Goal: Task Accomplishment & Management: Use online tool/utility

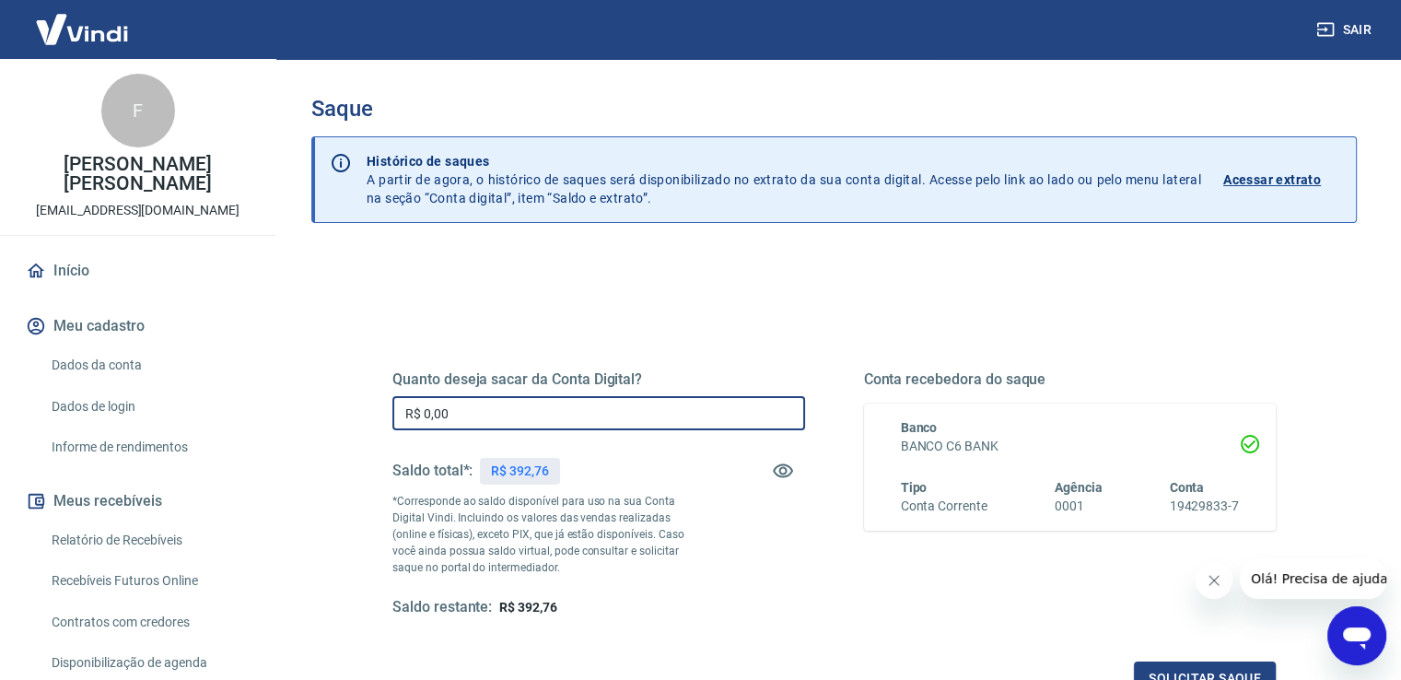
click at [579, 401] on input "R$ 0,00" at bounding box center [598, 413] width 413 height 34
type input "R$ 392,76"
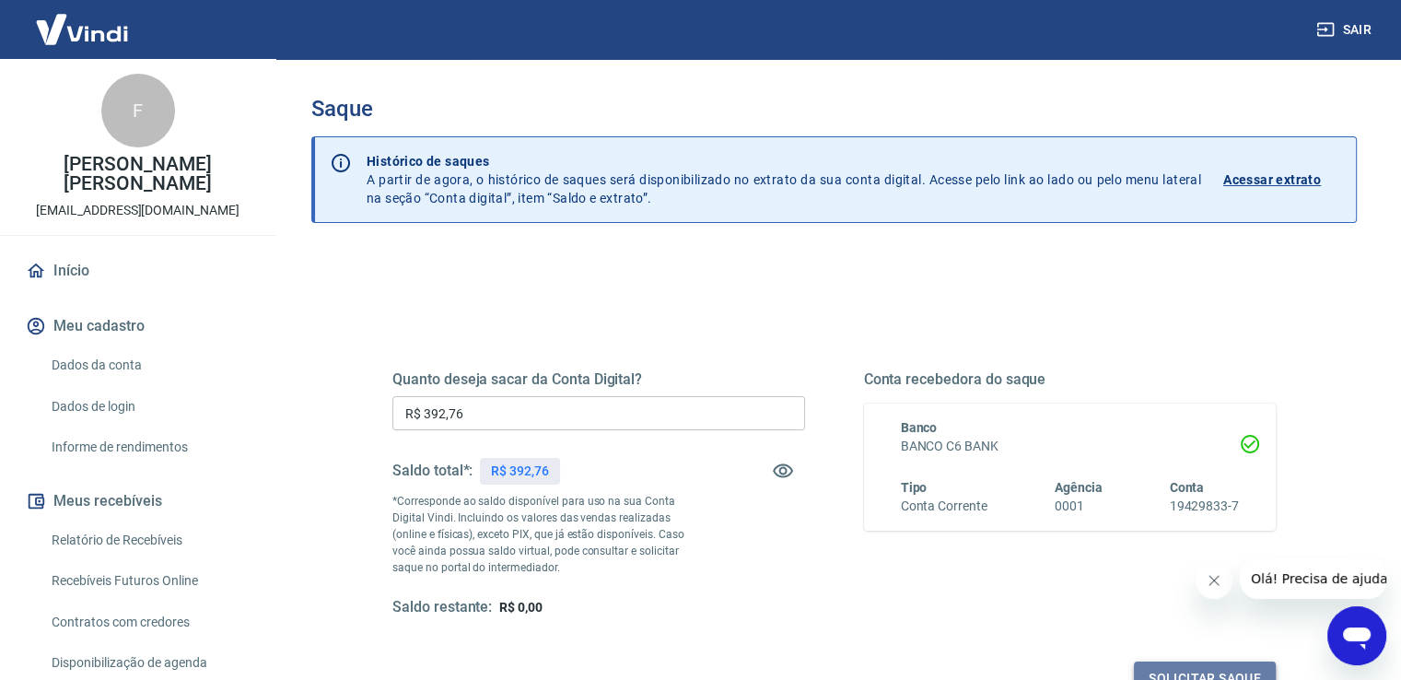
click at [1169, 665] on button "Solicitar saque" at bounding box center [1205, 678] width 142 height 34
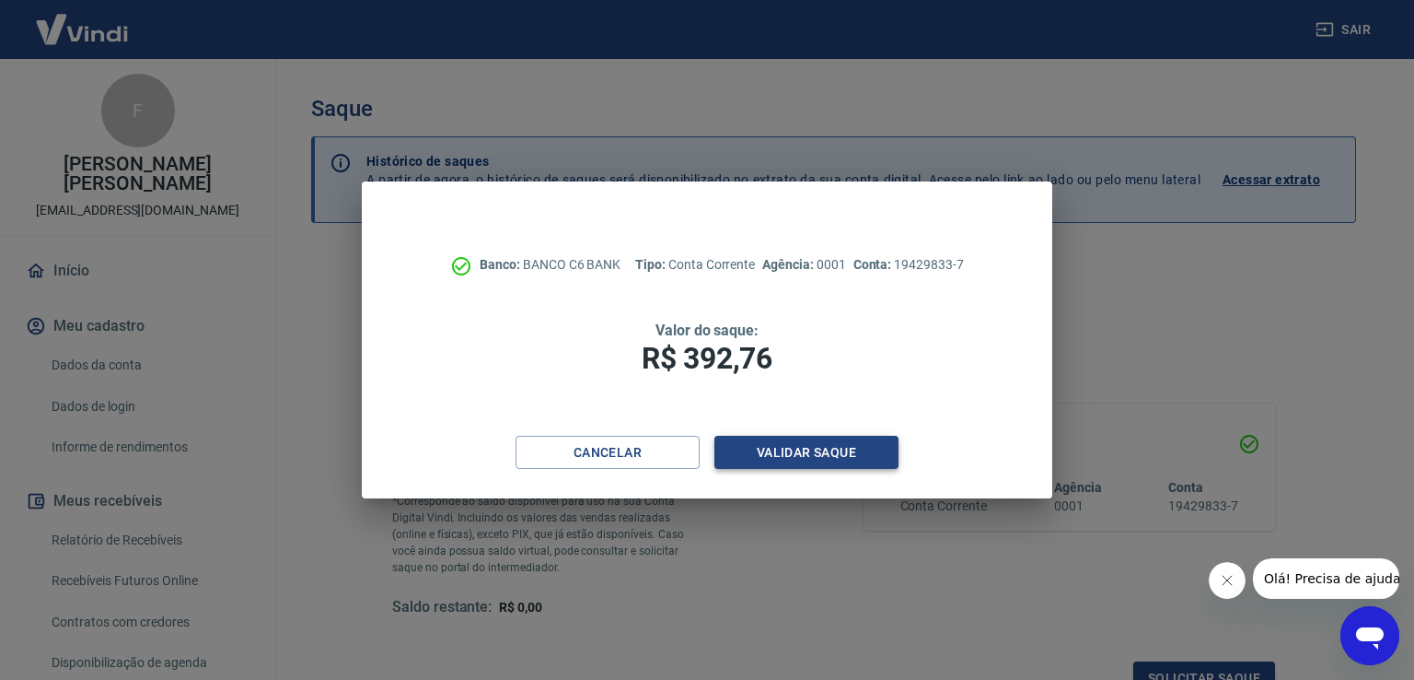
click at [834, 443] on button "Validar saque" at bounding box center [807, 453] width 184 height 34
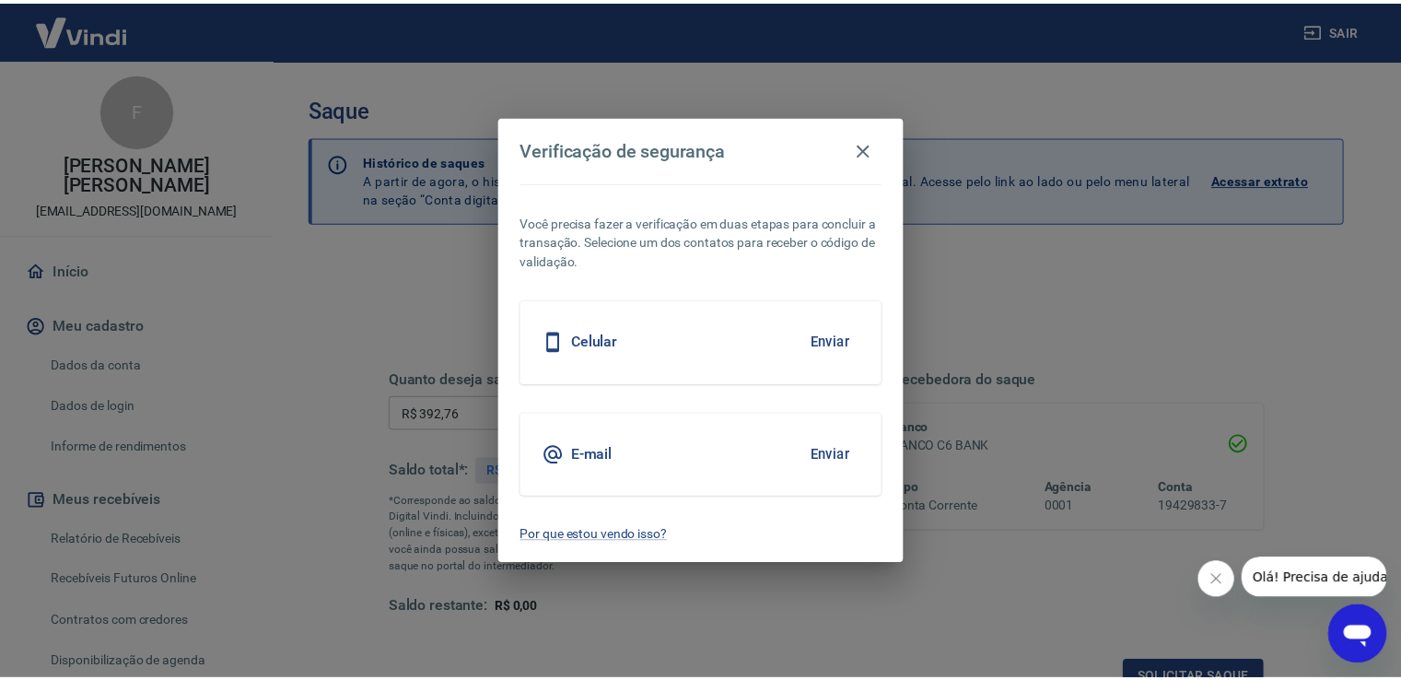
scroll to position [15, 0]
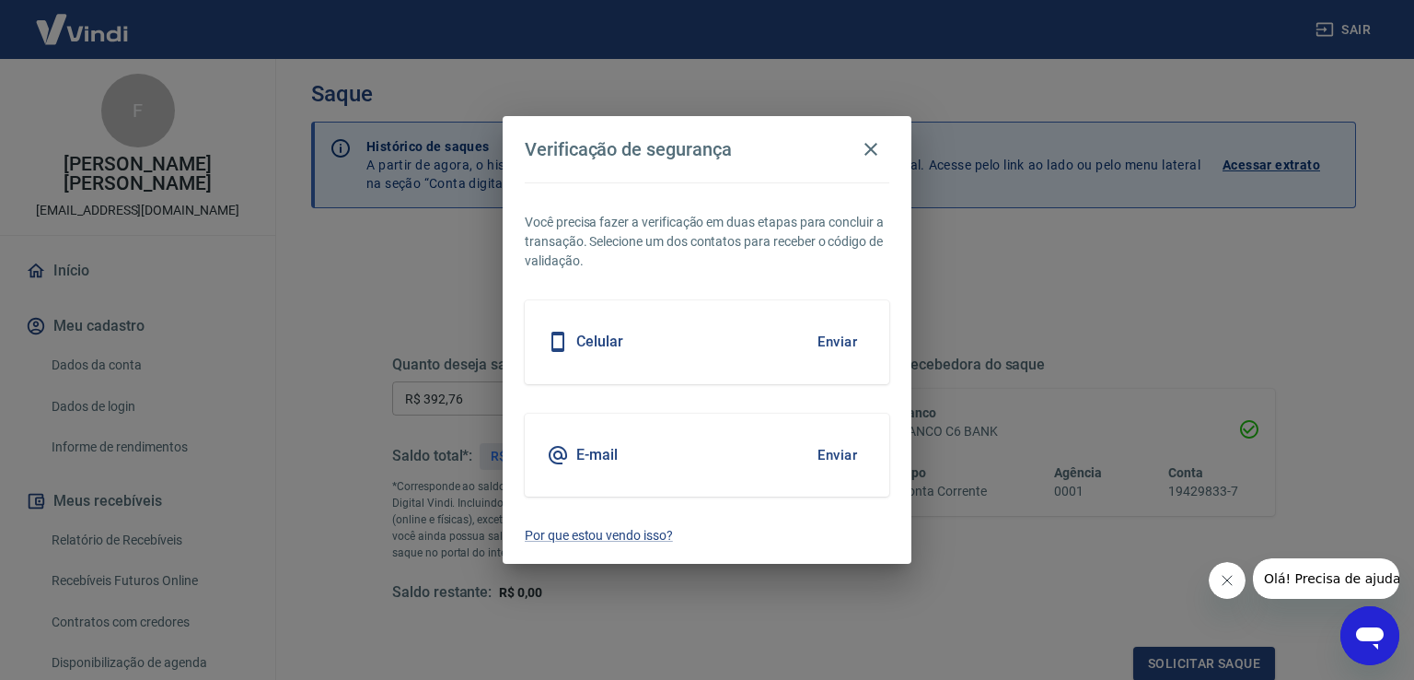
click at [840, 343] on button "Enviar" at bounding box center [838, 341] width 60 height 39
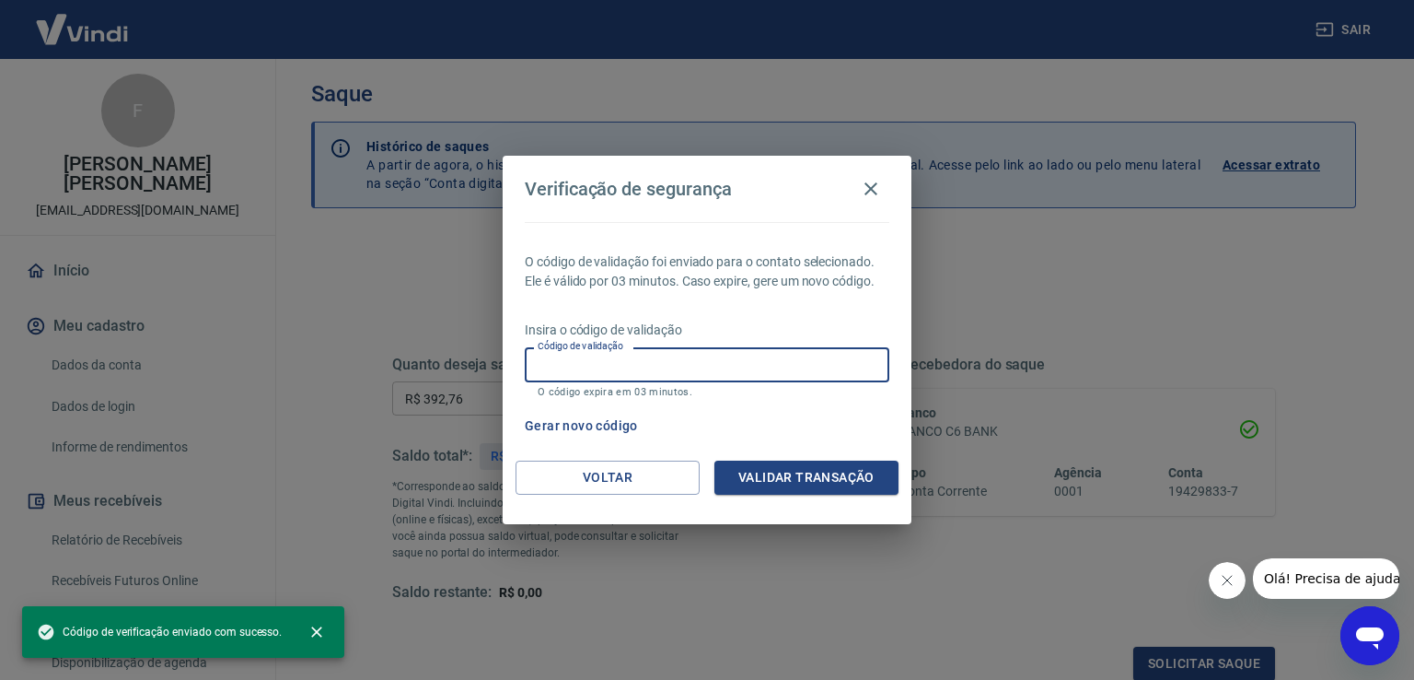
click at [814, 362] on input "Código de validação" at bounding box center [707, 364] width 365 height 34
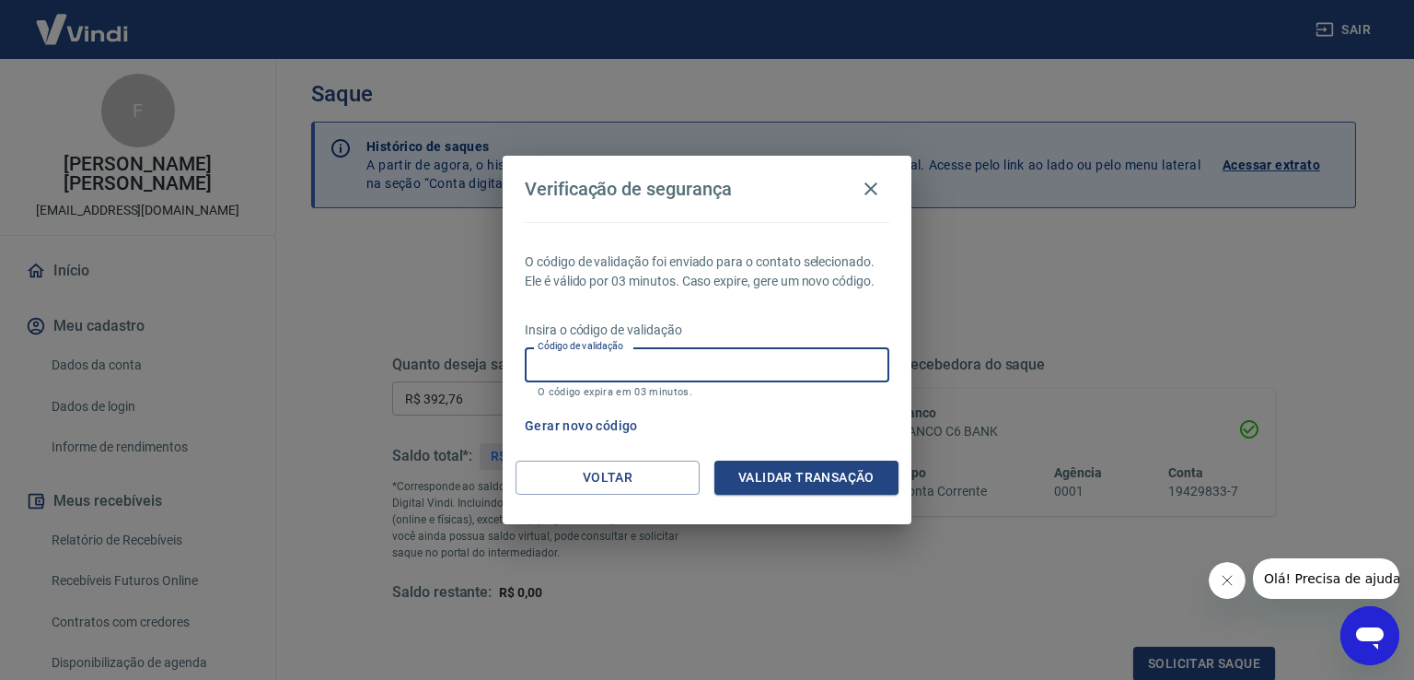
click at [794, 413] on div "Gerar novo código" at bounding box center [704, 426] width 372 height 34
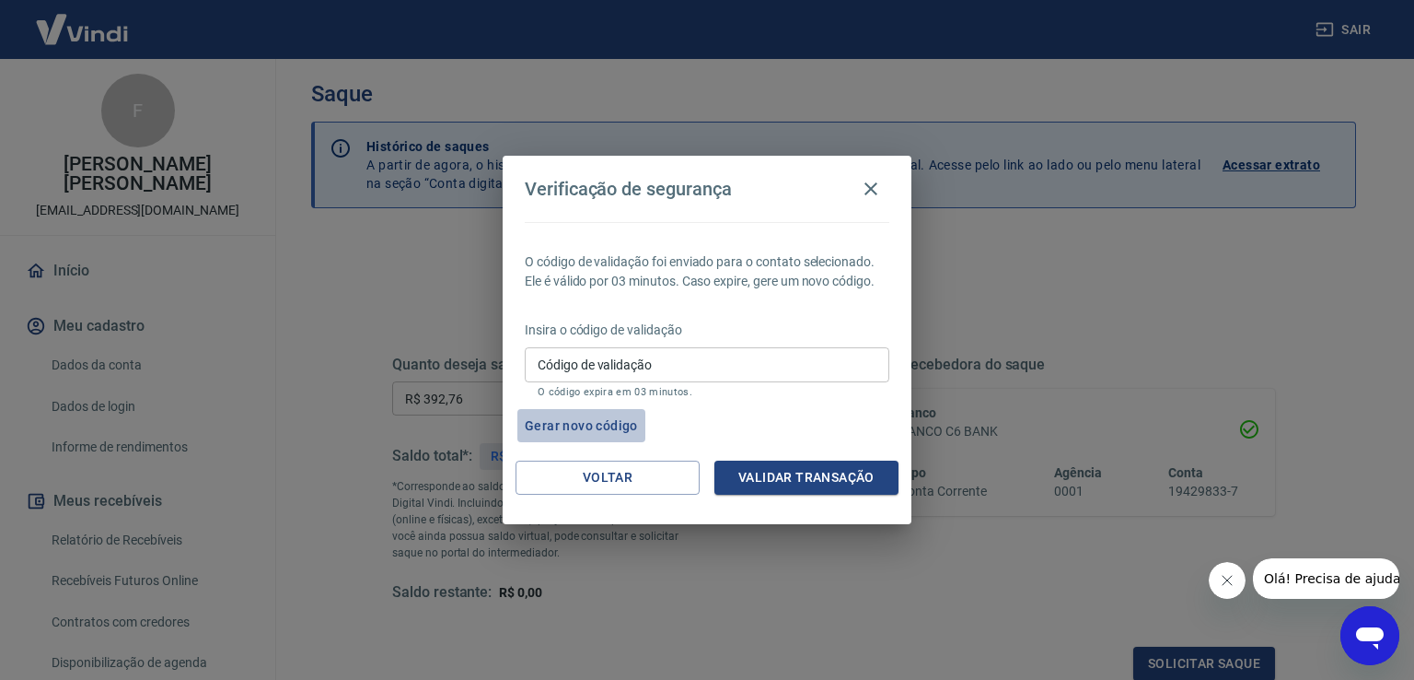
click at [575, 421] on button "Gerar novo código" at bounding box center [582, 426] width 128 height 34
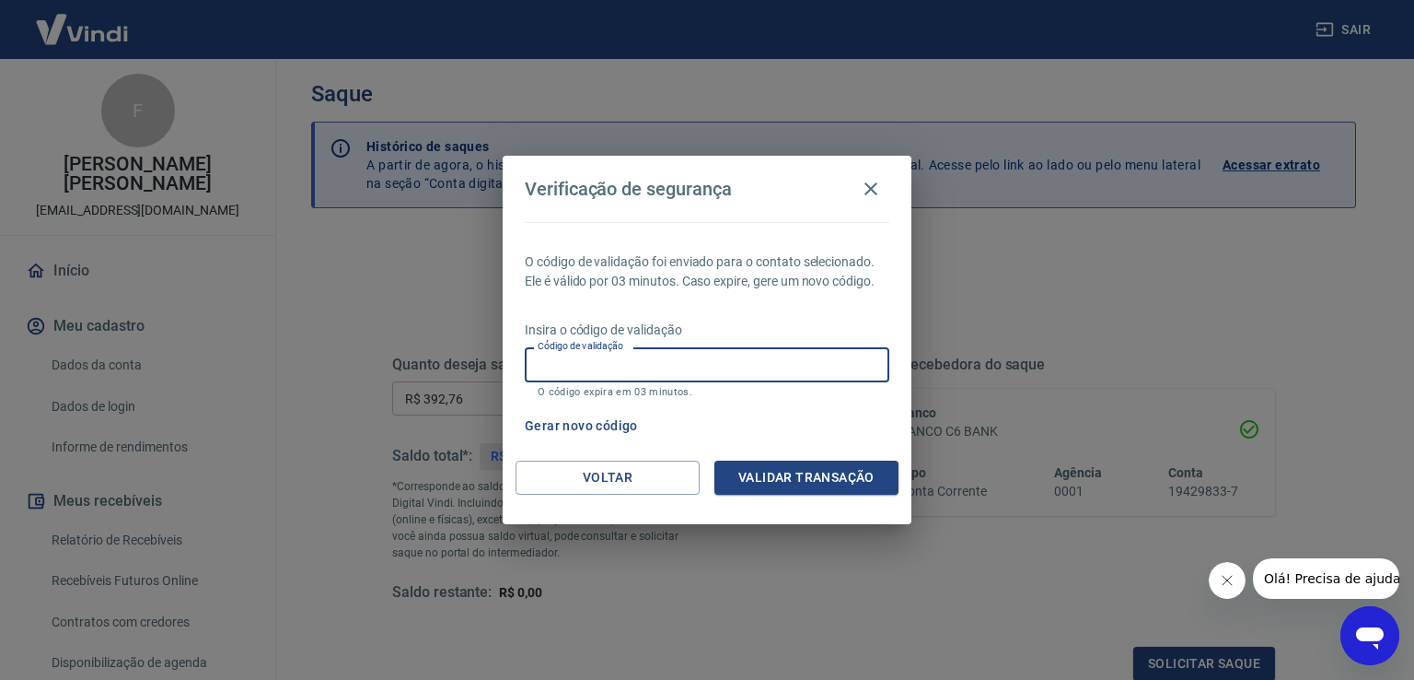
click at [616, 358] on input "Código de validação" at bounding box center [707, 364] width 365 height 34
click at [868, 191] on icon "button" at bounding box center [871, 188] width 13 height 13
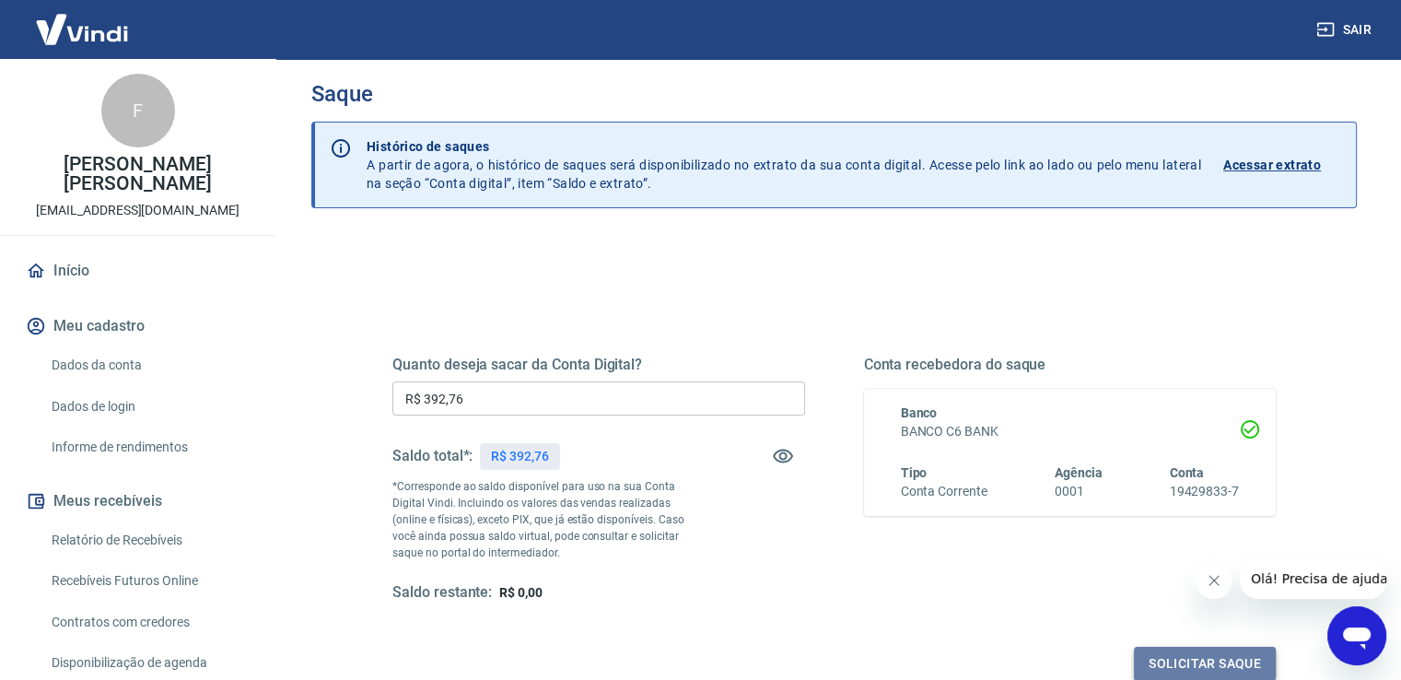
click at [1201, 669] on button "Solicitar saque" at bounding box center [1205, 663] width 142 height 34
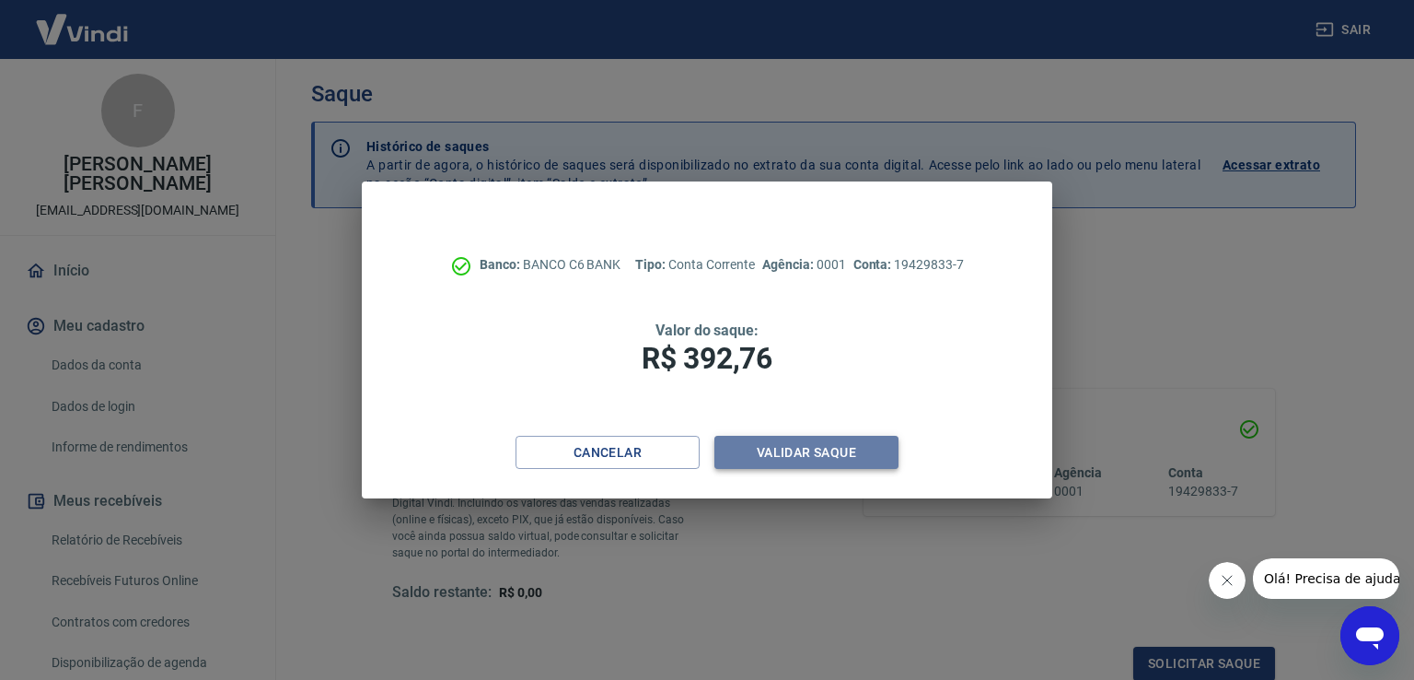
click at [866, 461] on button "Validar saque" at bounding box center [807, 453] width 184 height 34
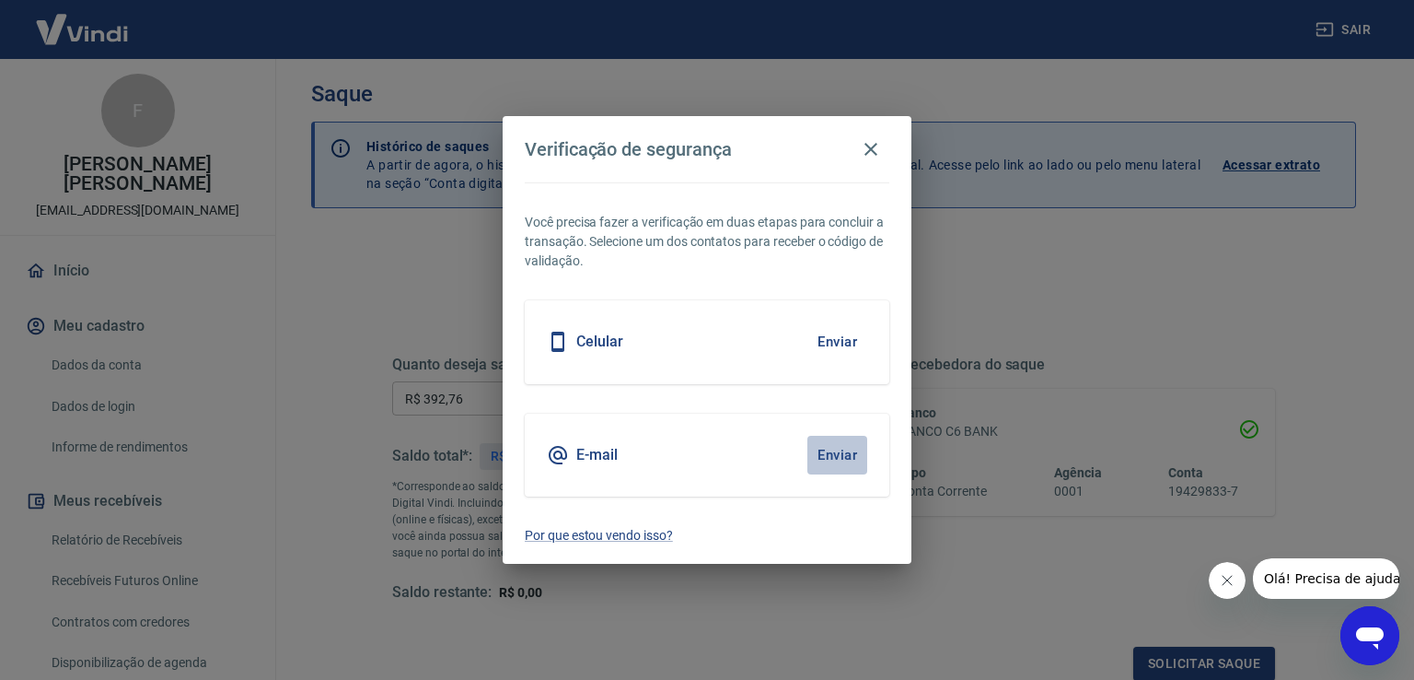
click at [833, 460] on button "Enviar" at bounding box center [838, 455] width 60 height 39
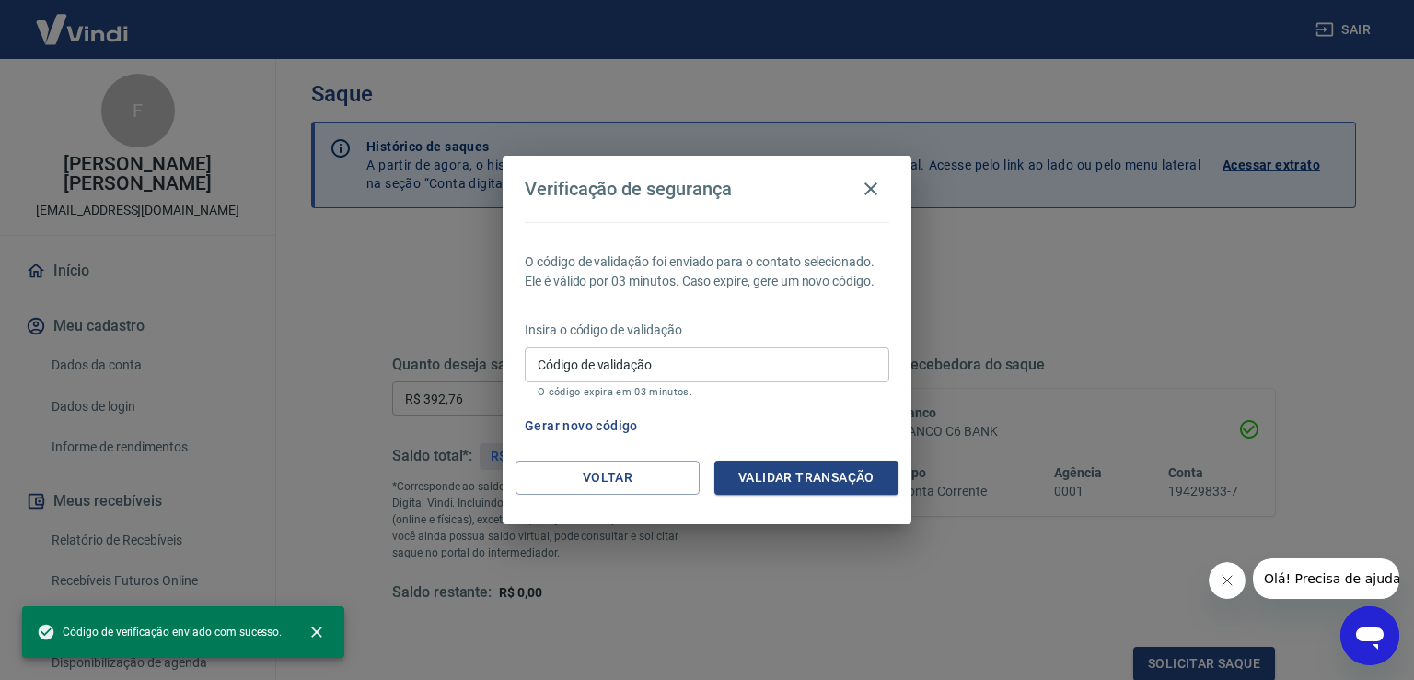
click at [842, 366] on input "Código de validação" at bounding box center [707, 364] width 365 height 34
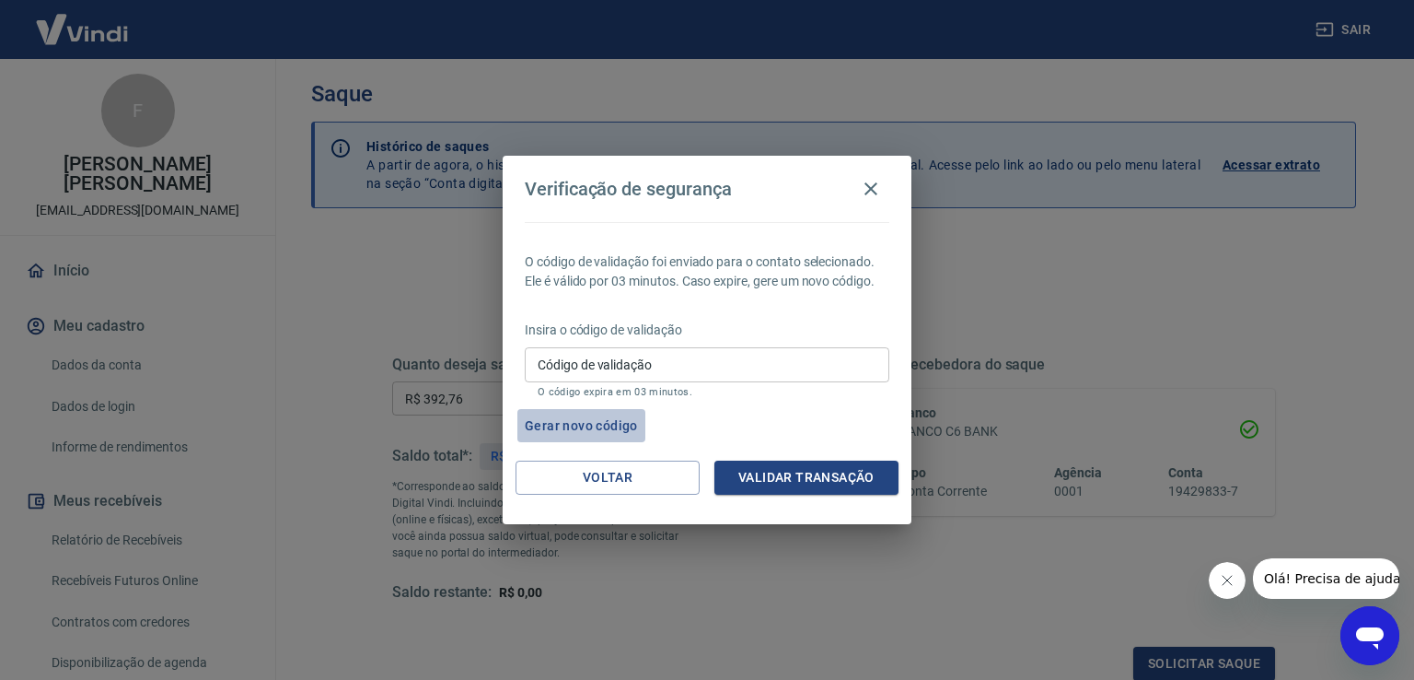
click at [593, 424] on button "Gerar novo código" at bounding box center [582, 426] width 128 height 34
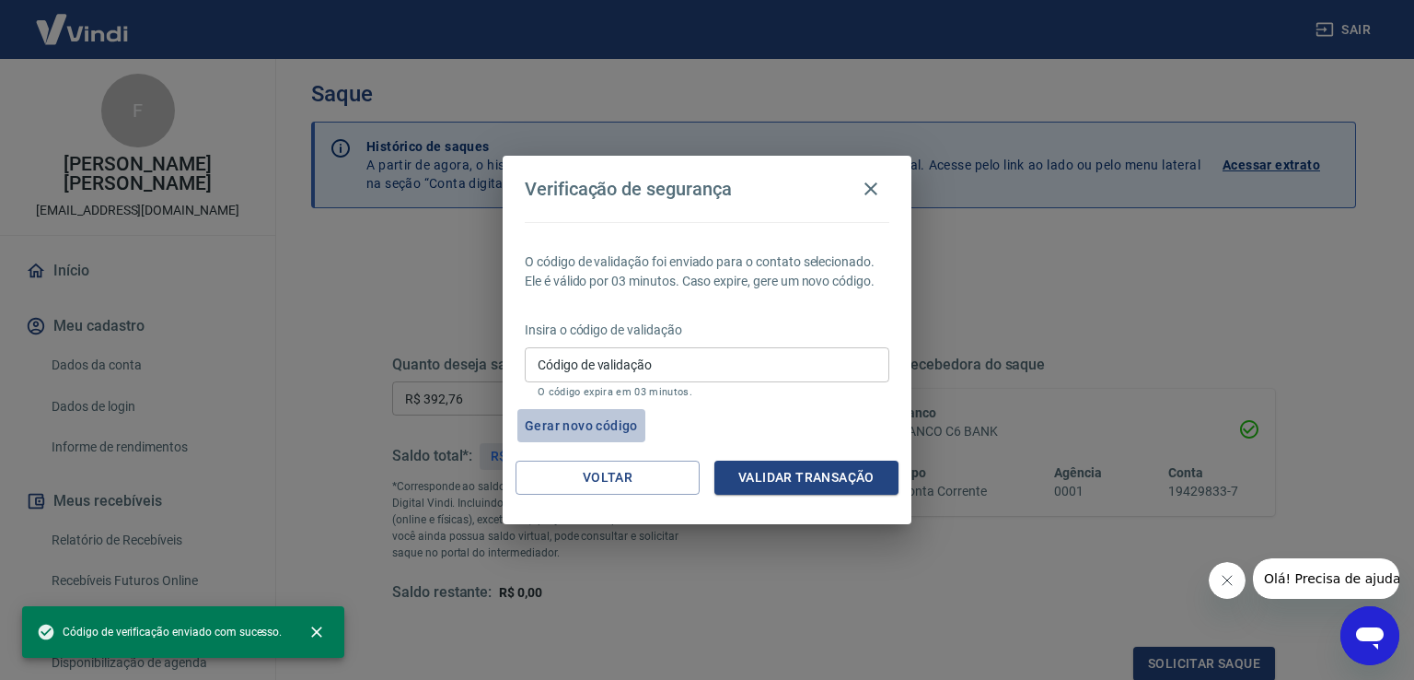
click at [593, 424] on button "Gerar novo código" at bounding box center [582, 426] width 128 height 34
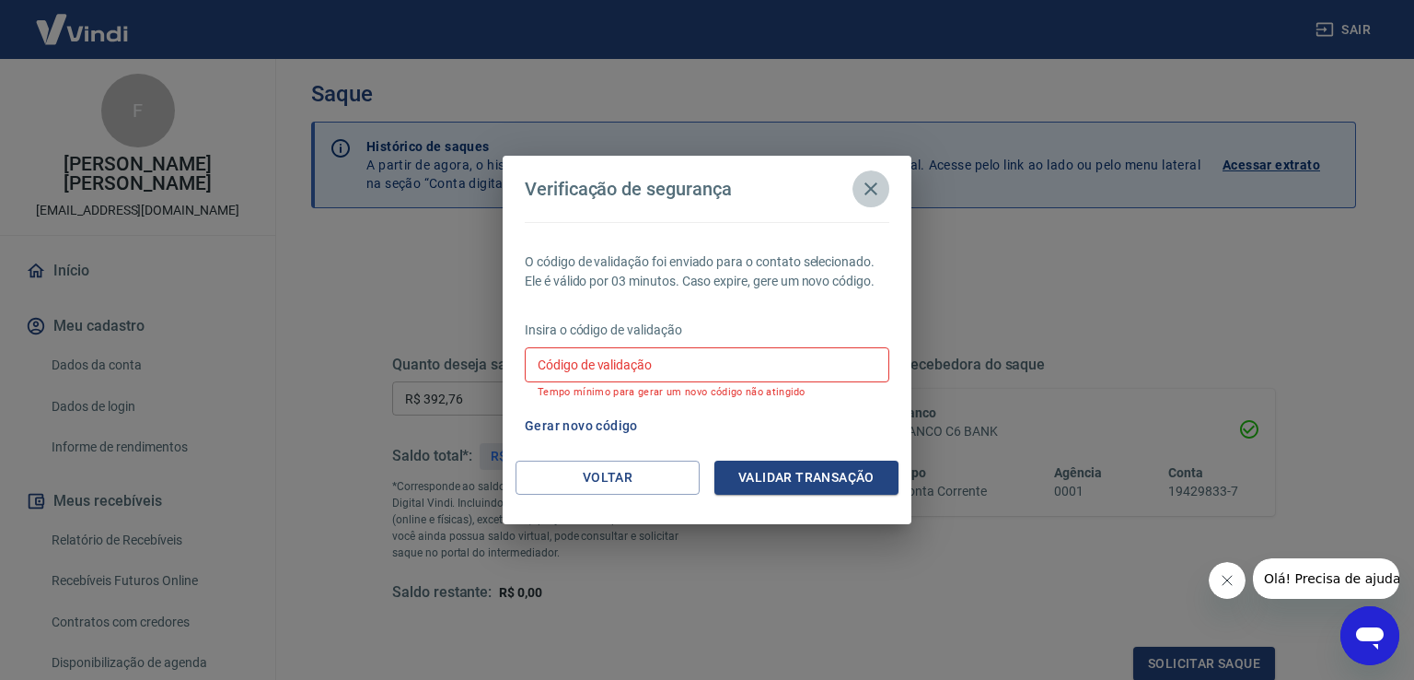
click at [870, 193] on icon "button" at bounding box center [871, 189] width 22 height 22
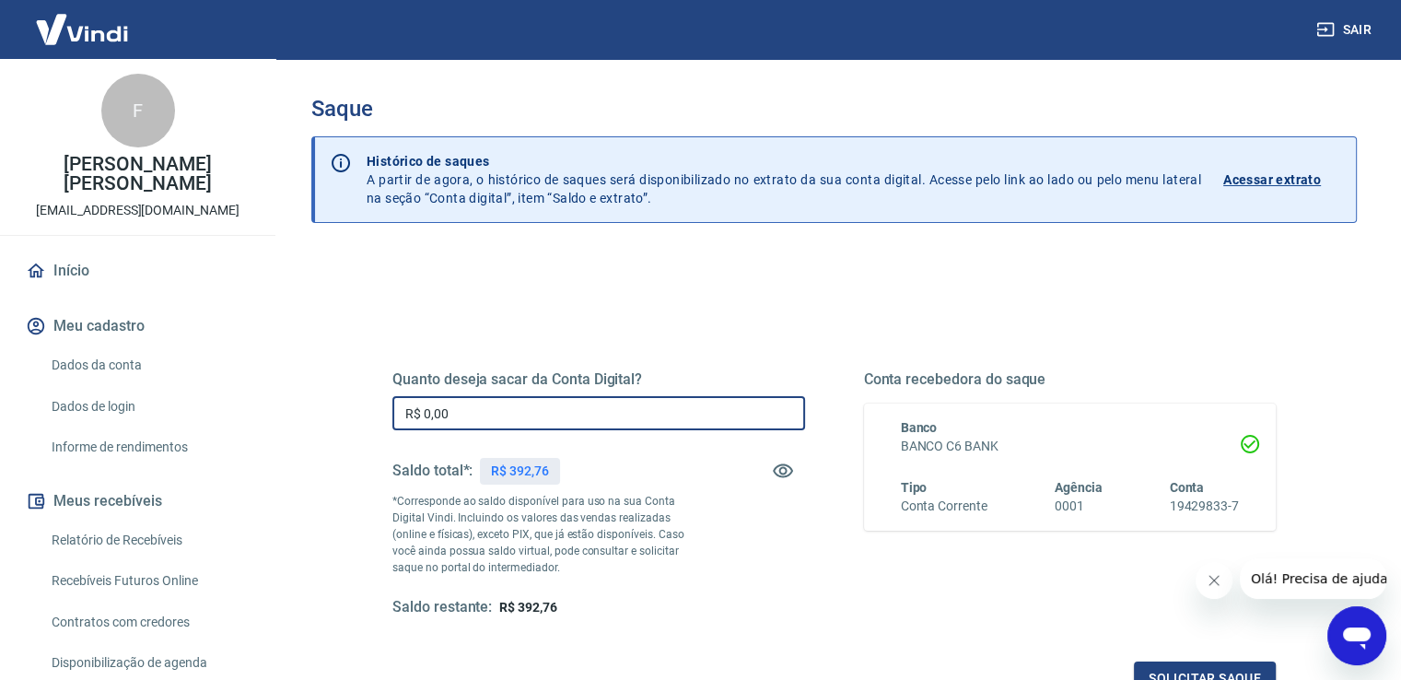
click at [496, 407] on input "R$ 0,00" at bounding box center [598, 413] width 413 height 34
type input "R$ 392,76"
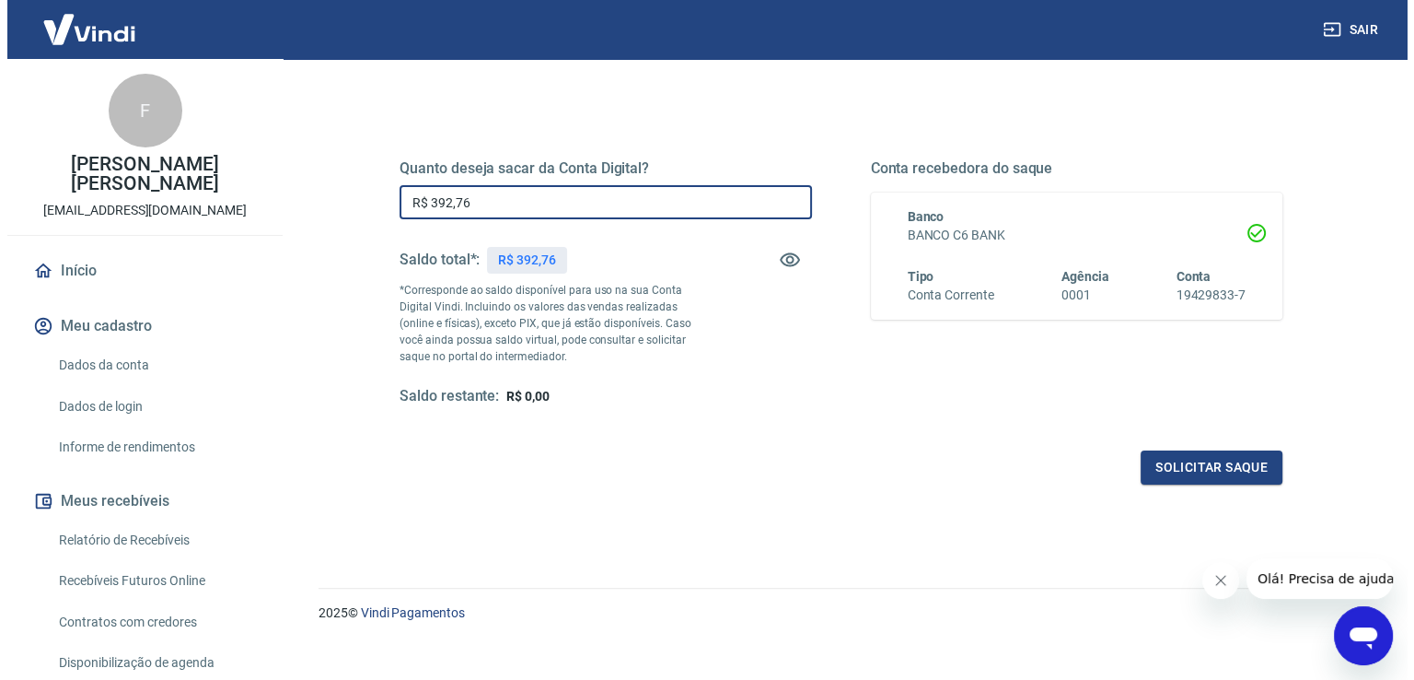
scroll to position [214, 0]
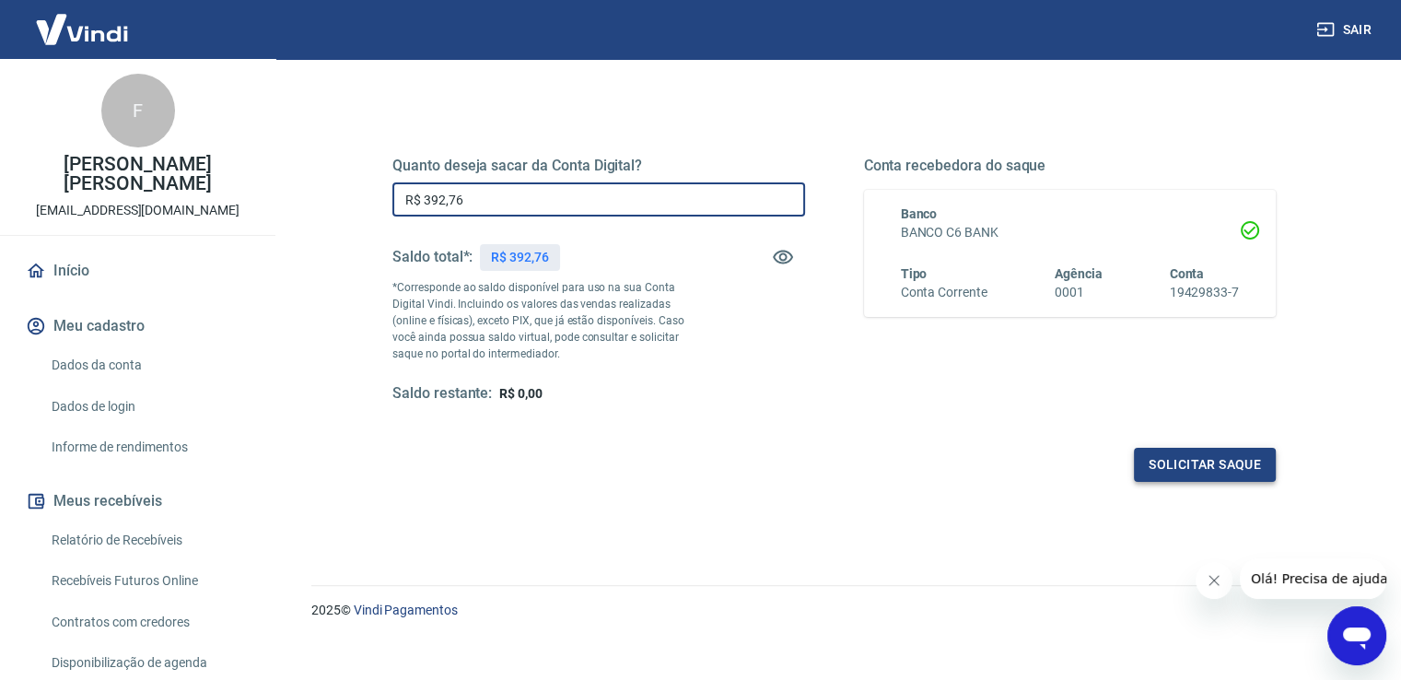
click at [1194, 465] on button "Solicitar saque" at bounding box center [1205, 465] width 142 height 34
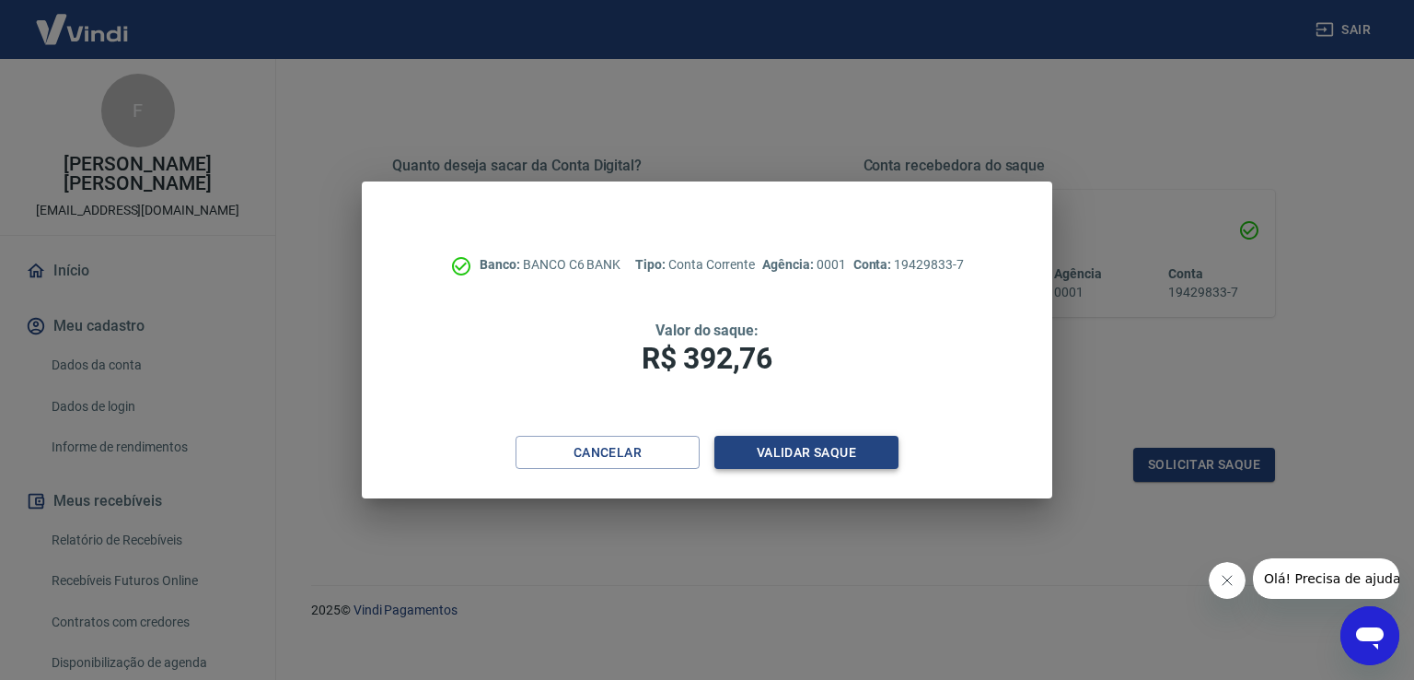
click at [872, 441] on button "Validar saque" at bounding box center [807, 453] width 184 height 34
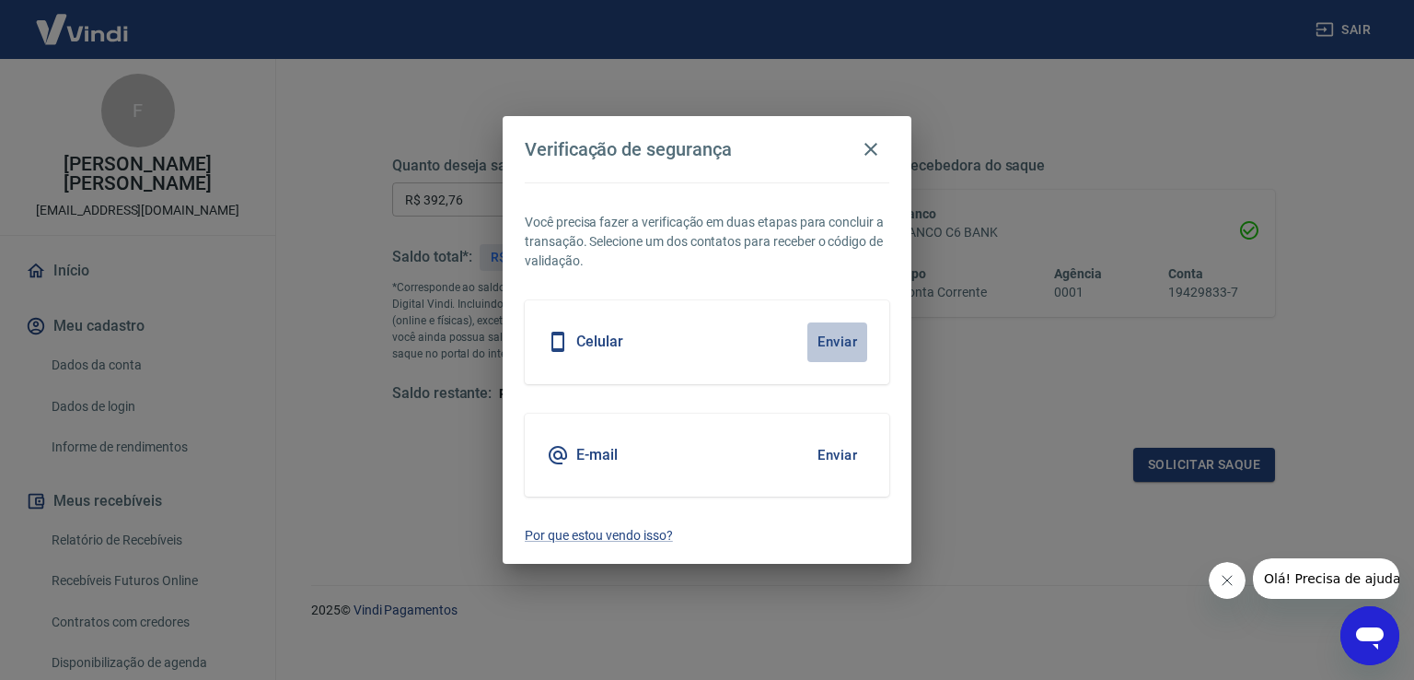
click at [843, 351] on button "Enviar" at bounding box center [838, 341] width 60 height 39
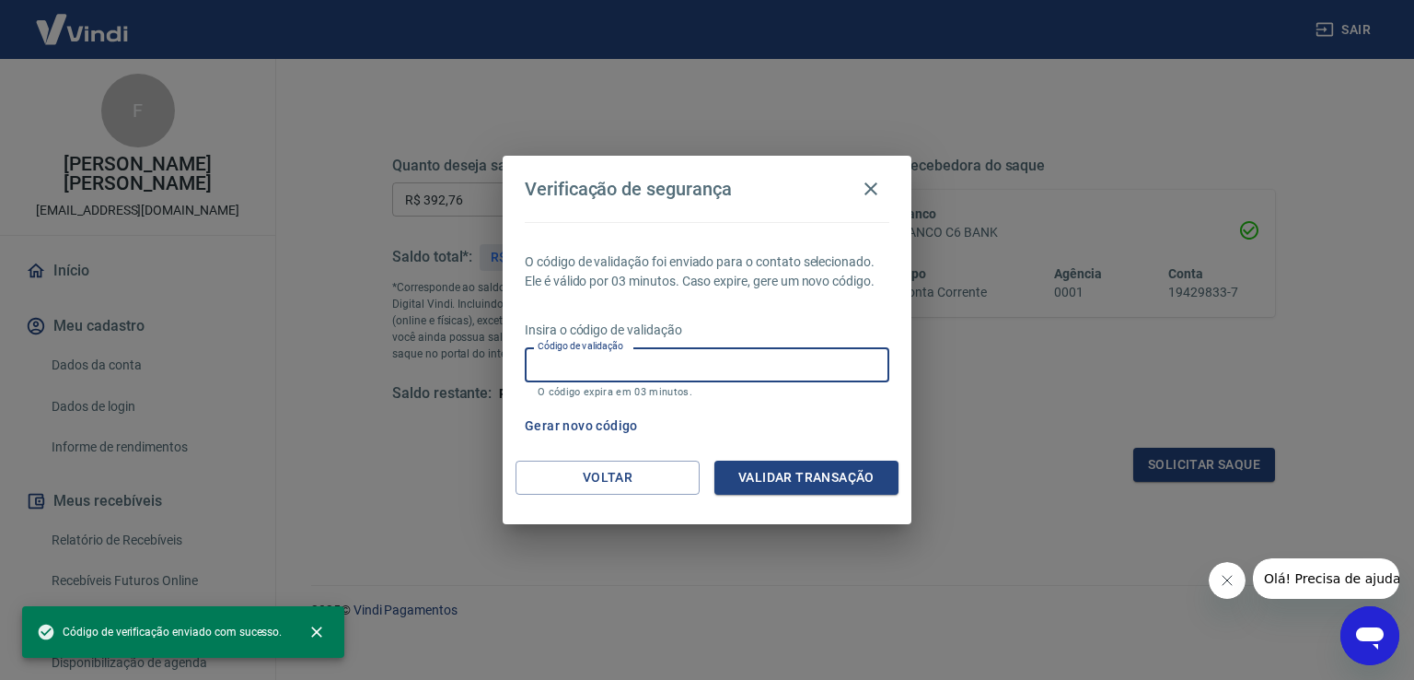
click at [843, 351] on input "Código de validação" at bounding box center [707, 364] width 365 height 34
